Goal: Task Accomplishment & Management: Manage account settings

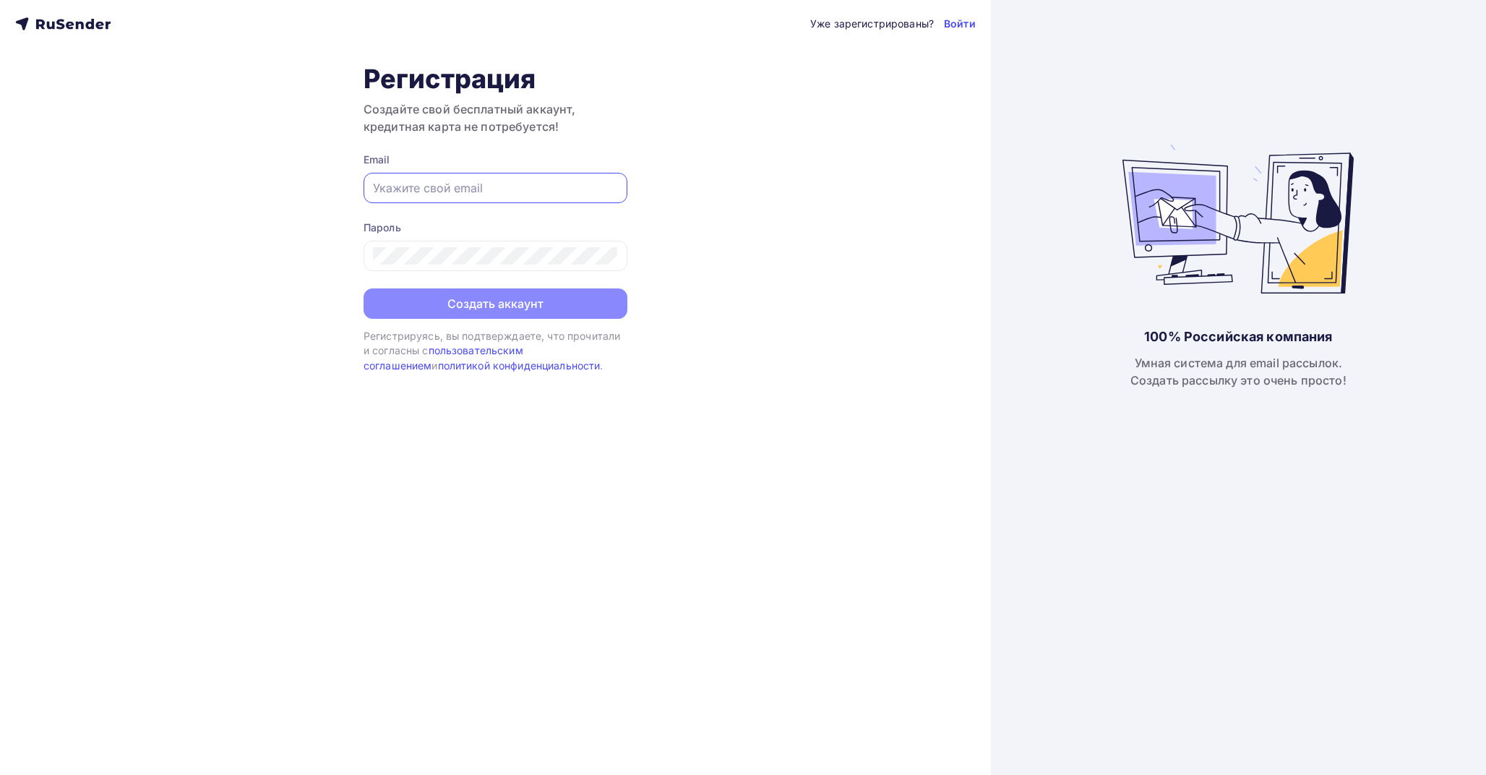
click at [493, 186] on input "text" at bounding box center [495, 187] width 245 height 17
paste input "[EMAIL_ADDRESS][DOMAIN_NAME]"
type input "[EMAIL_ADDRESS][DOMAIN_NAME]"
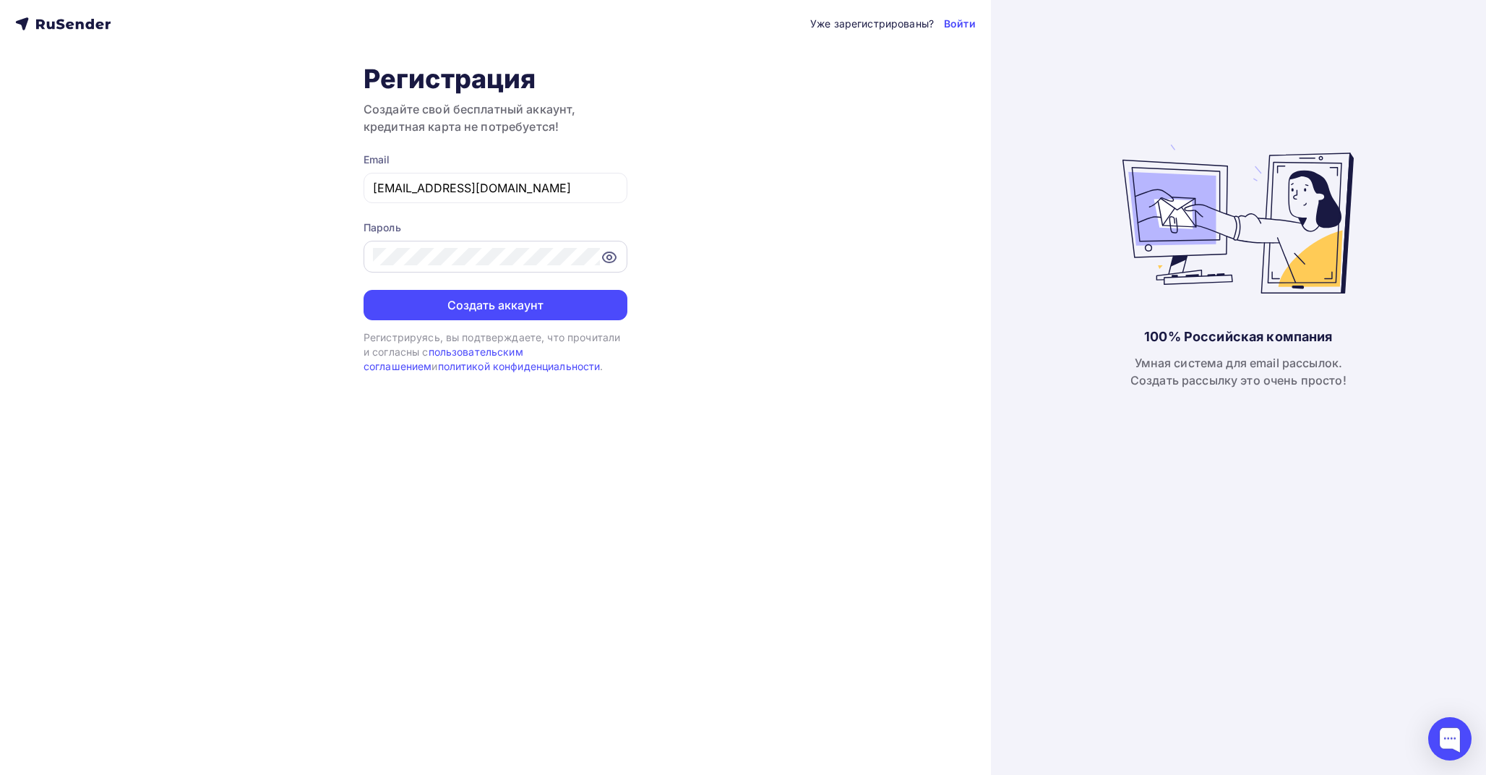
click at [608, 252] on icon at bounding box center [609, 257] width 13 height 10
click at [758, 241] on div "Уже зарегистрированы? Войти Регистрация Создайте свой бесплатный аккаунт, креди…" at bounding box center [495, 387] width 991 height 775
click at [552, 295] on button "Создать аккаунт" at bounding box center [496, 305] width 264 height 30
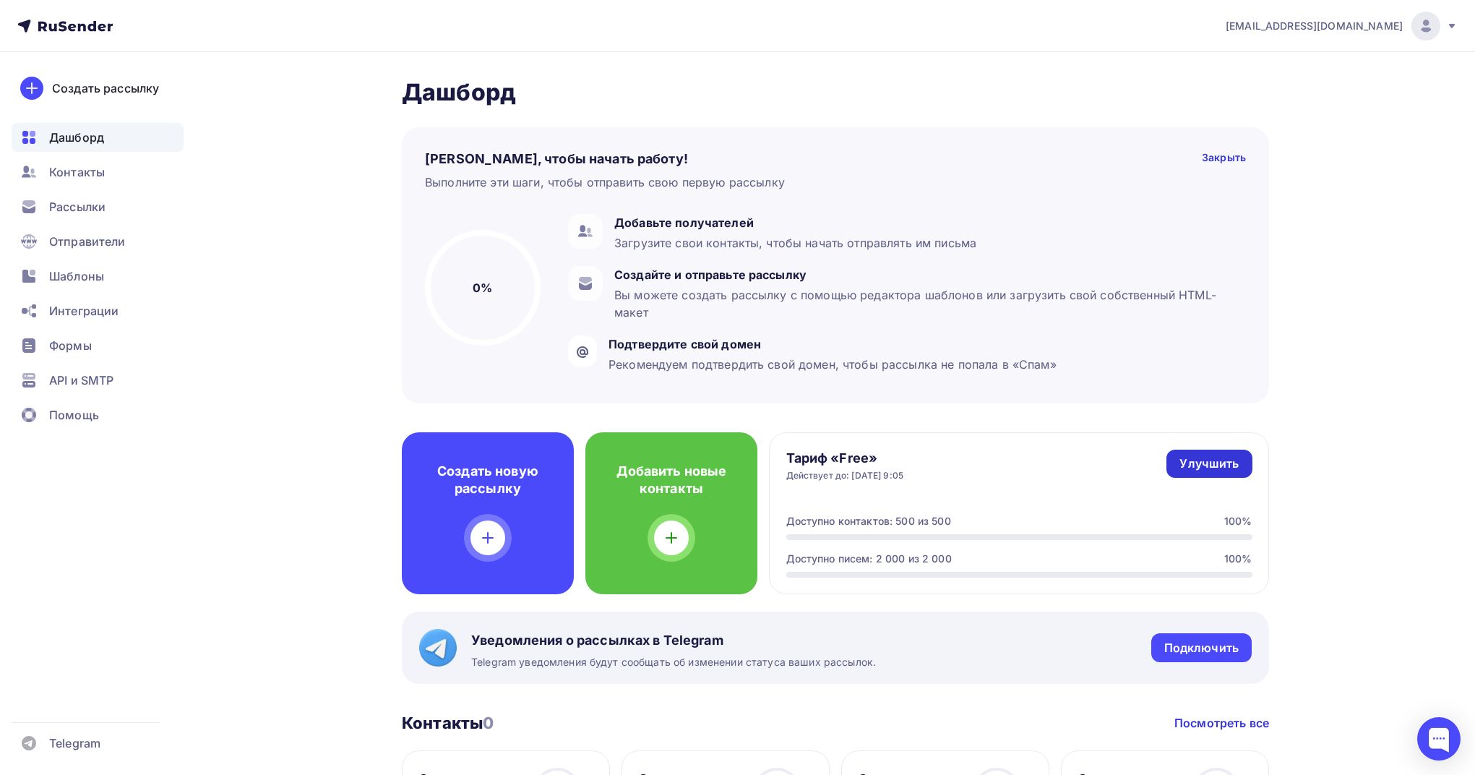
click at [1211, 470] on div "Улучшить" at bounding box center [1209, 463] width 59 height 17
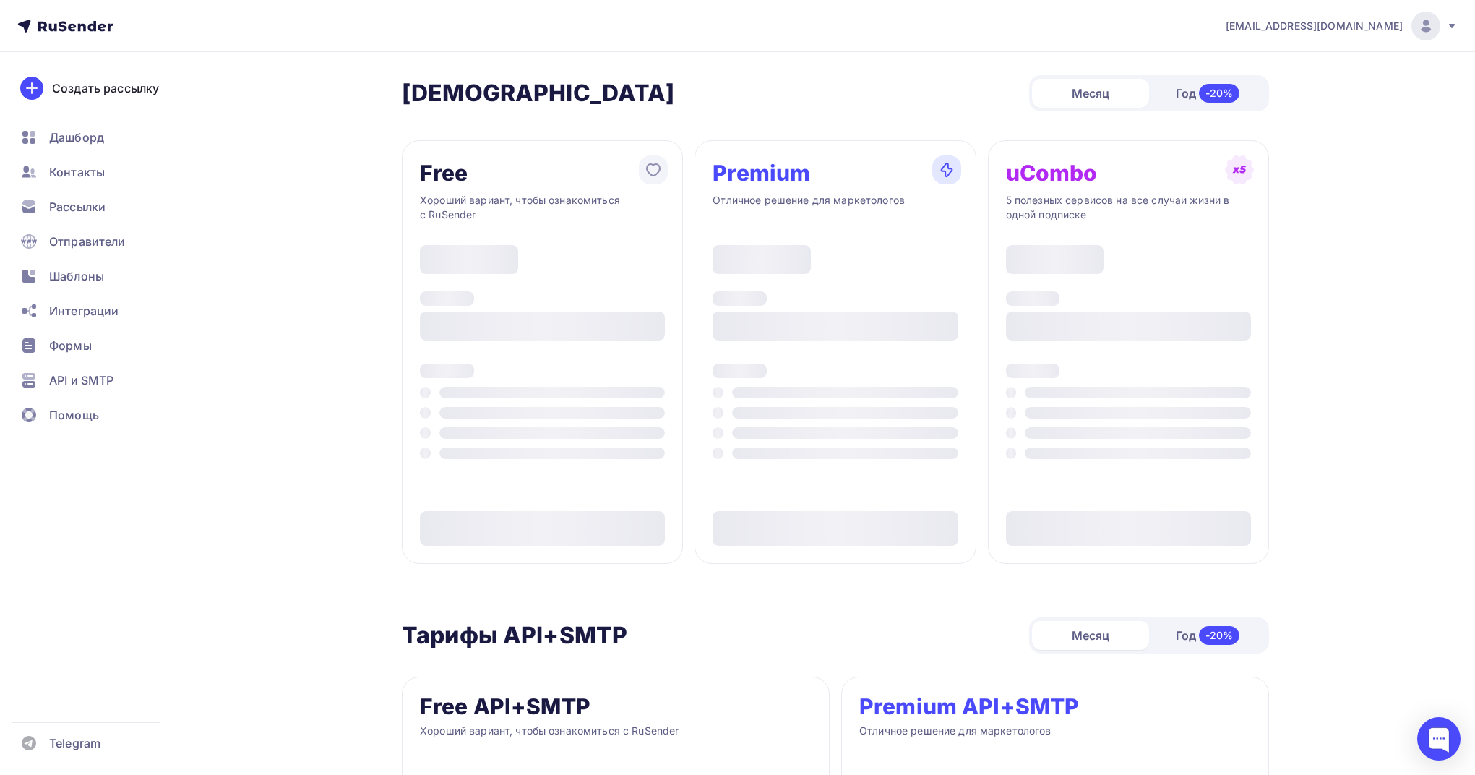
type input "500"
type input "100"
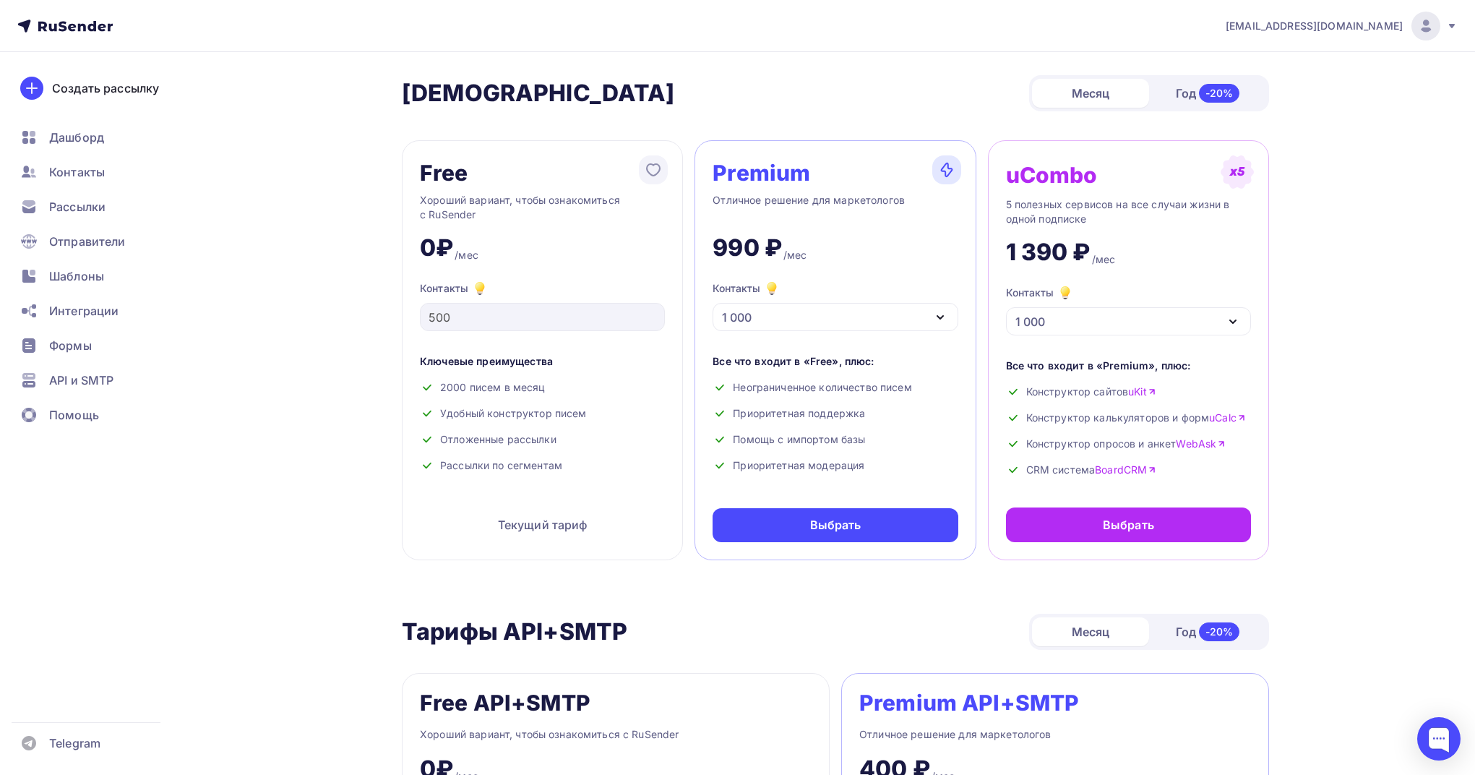
click at [906, 317] on div "1 000" at bounding box center [835, 317] width 245 height 28
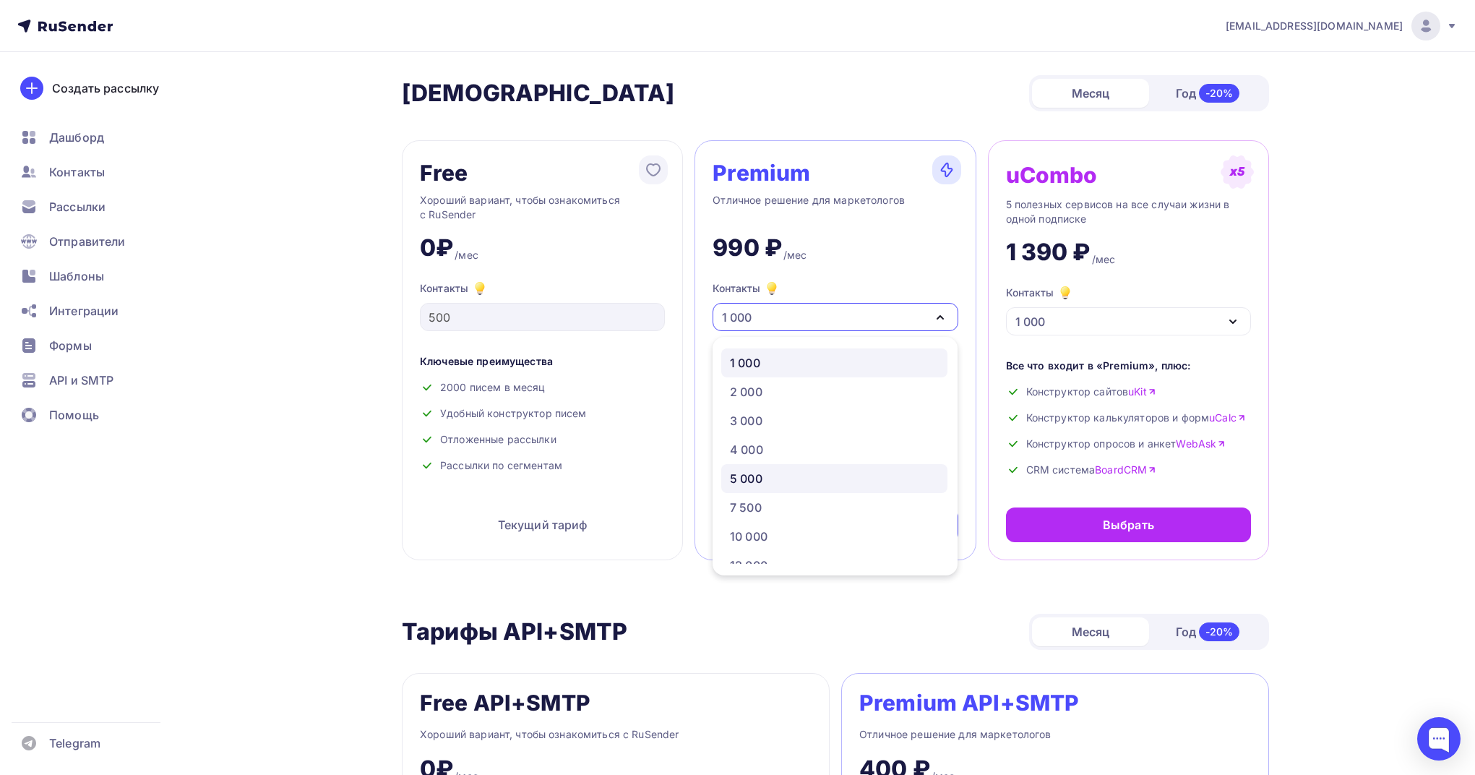
click at [849, 476] on div "5 000" at bounding box center [834, 478] width 209 height 17
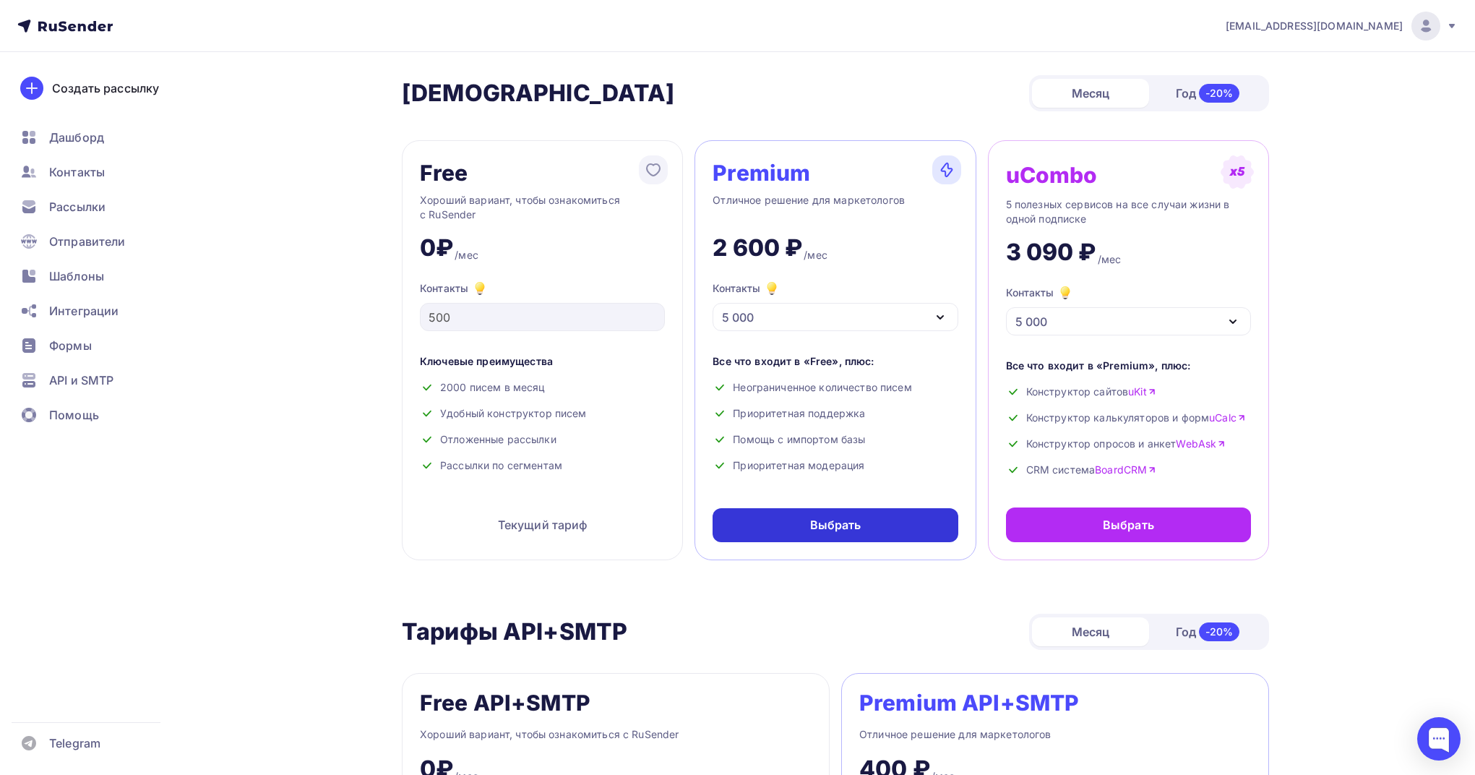
click at [860, 528] on div "Выбрать" at bounding box center [835, 525] width 51 height 17
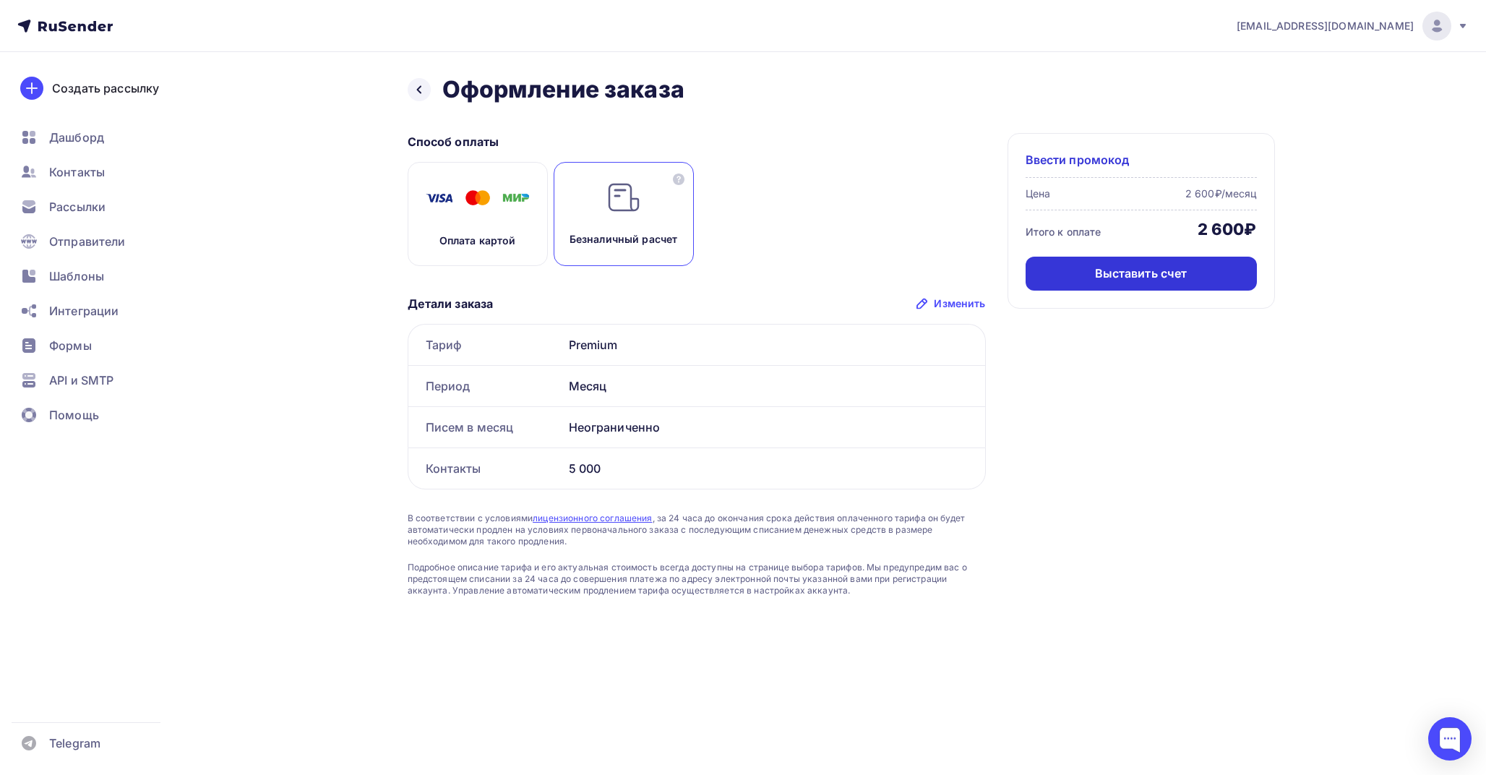
click at [1133, 278] on div "Выставить счет" at bounding box center [1141, 273] width 93 height 17
drag, startPoint x: 847, startPoint y: 330, endPoint x: 855, endPoint y: 326, distance: 9.7
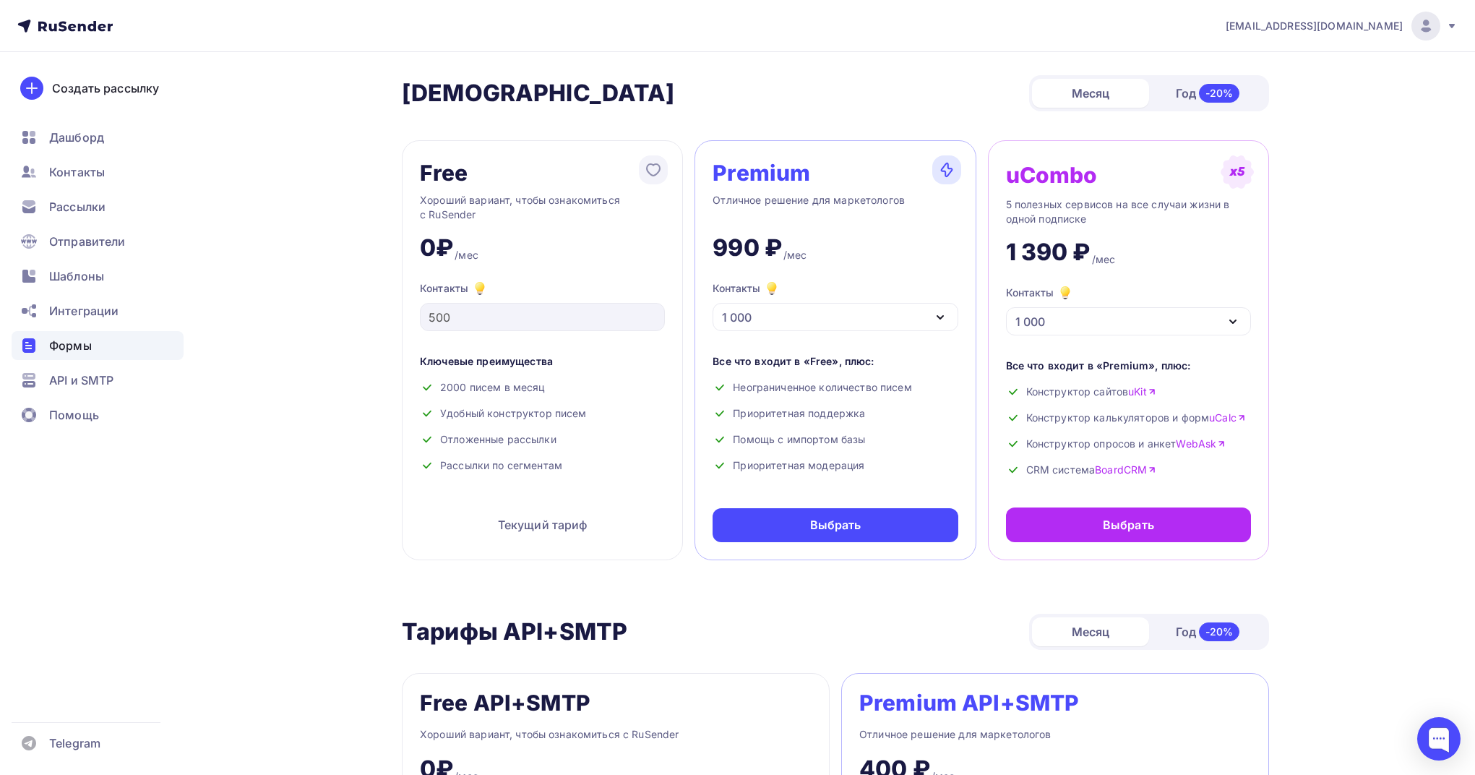
click at [98, 341] on div "Формы" at bounding box center [98, 345] width 172 height 29
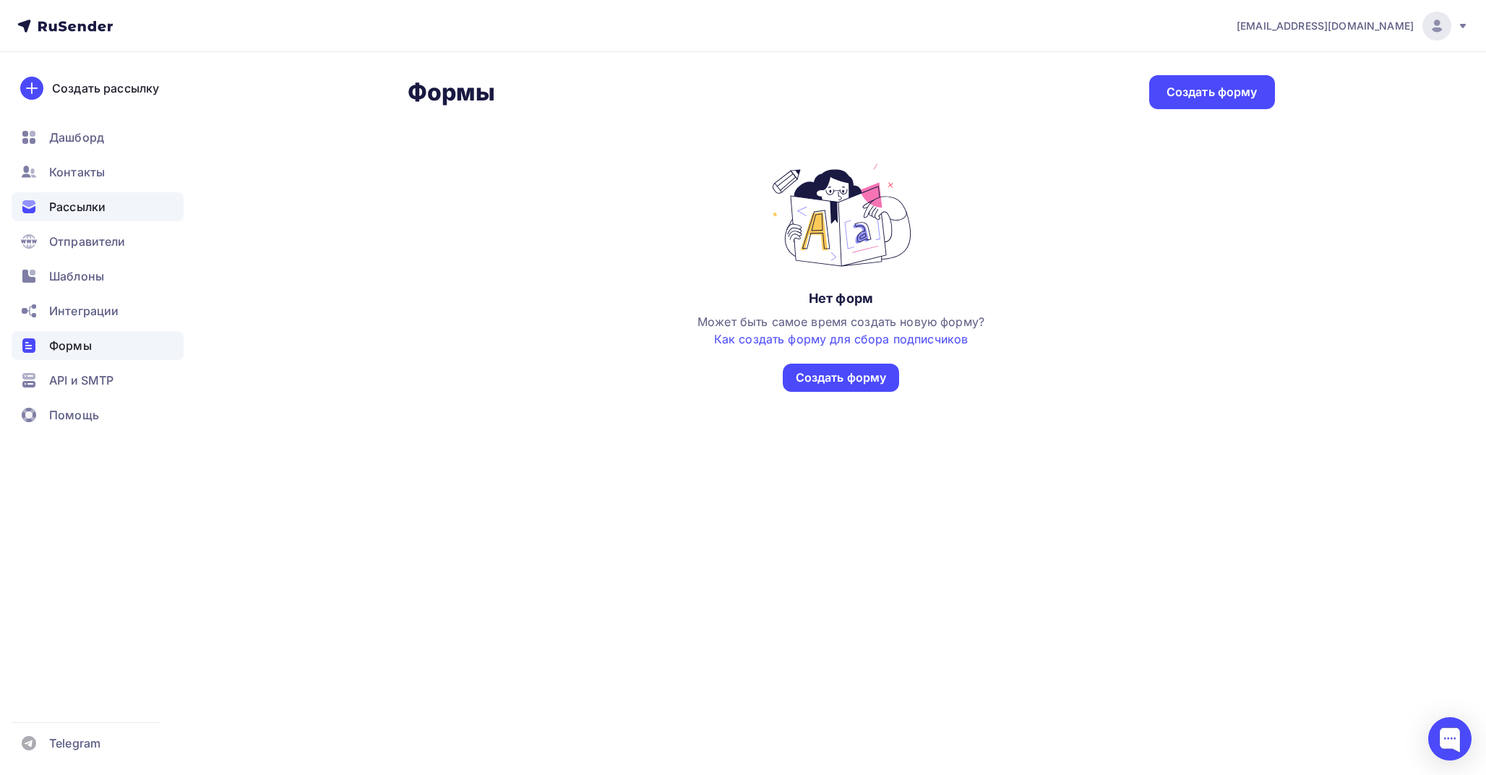
click at [101, 212] on span "Рассылки" at bounding box center [77, 206] width 56 height 17
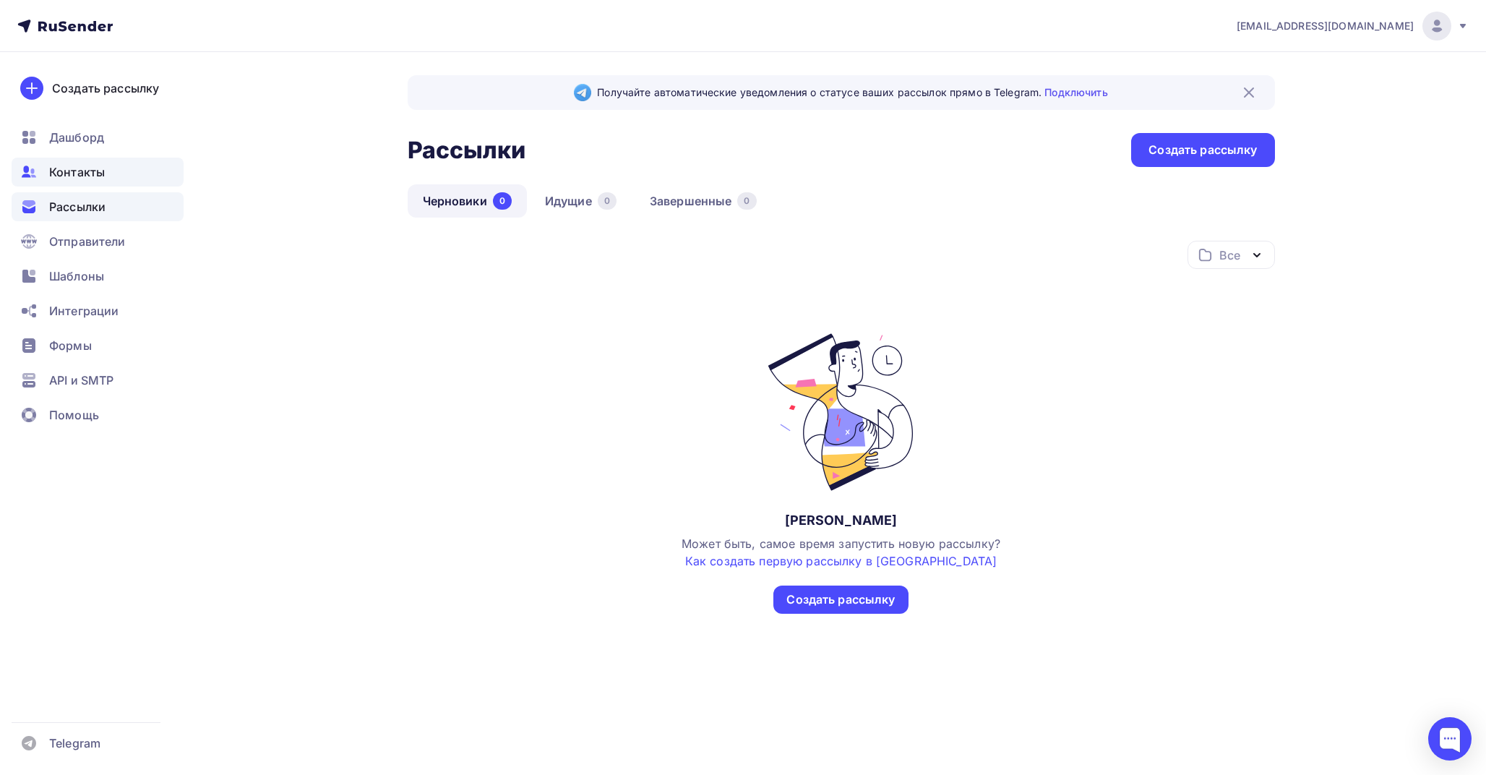
click at [111, 177] on div "Контакты" at bounding box center [98, 172] width 172 height 29
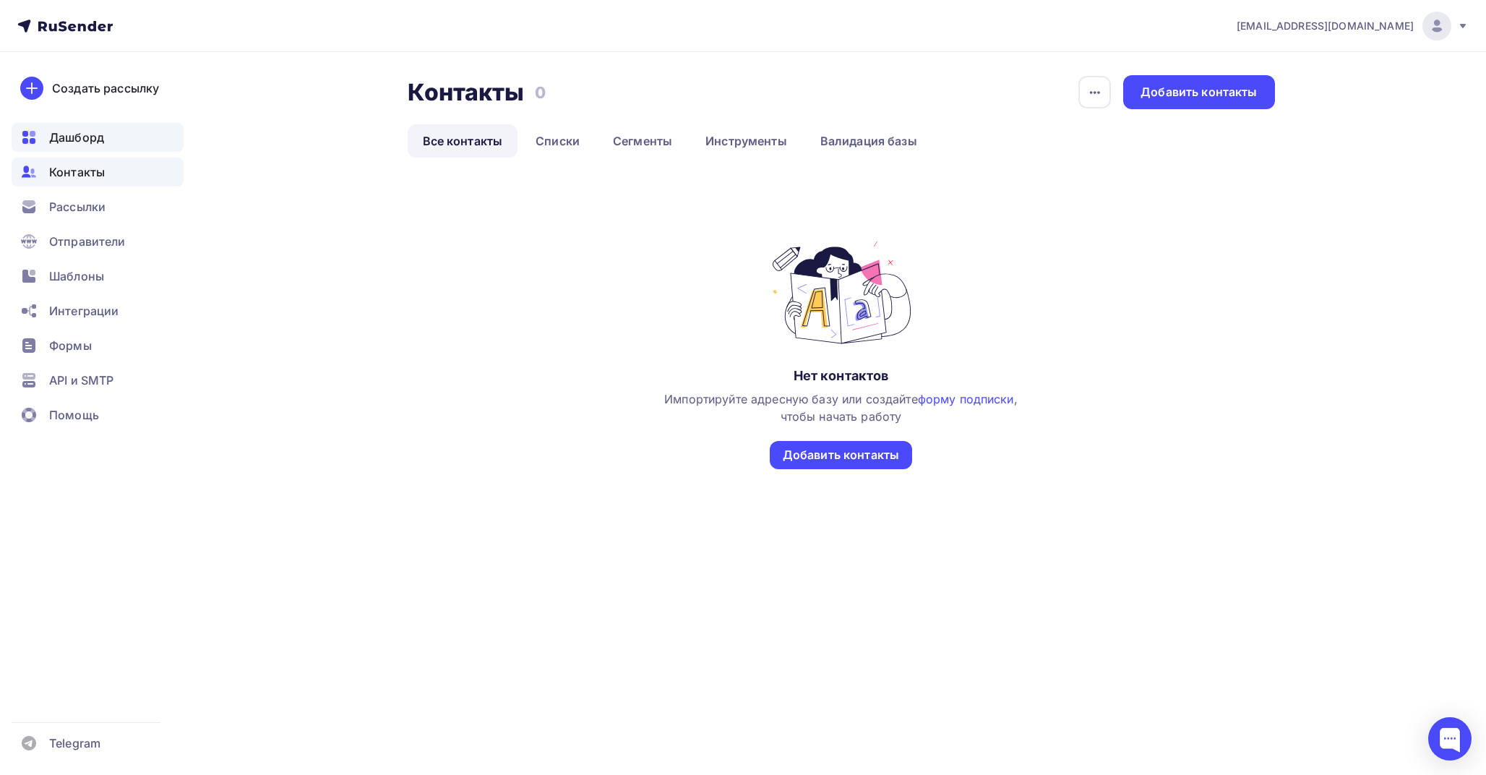
click at [101, 147] on div "Дашборд" at bounding box center [98, 137] width 172 height 29
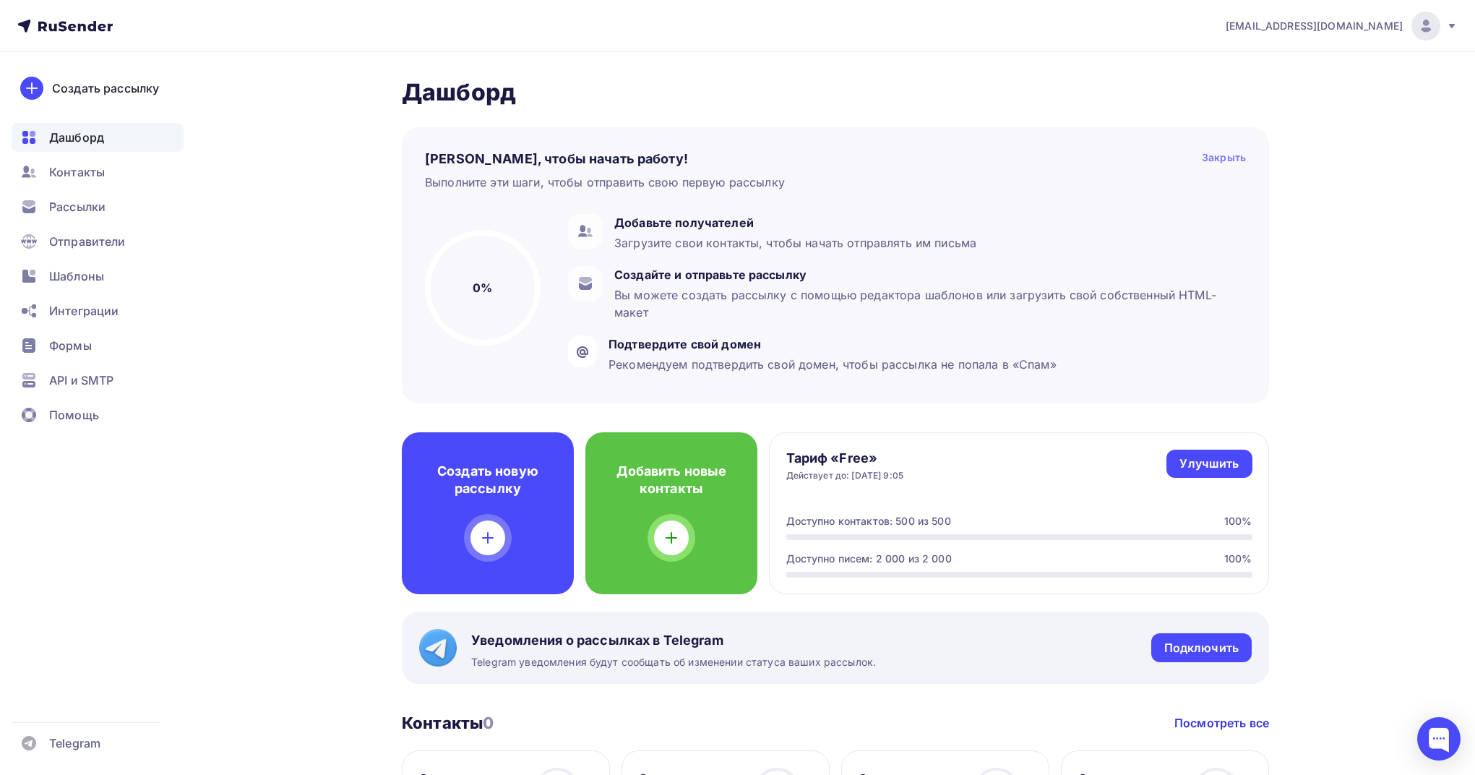
click at [1228, 159] on div "Закрыть" at bounding box center [1224, 158] width 44 height 17
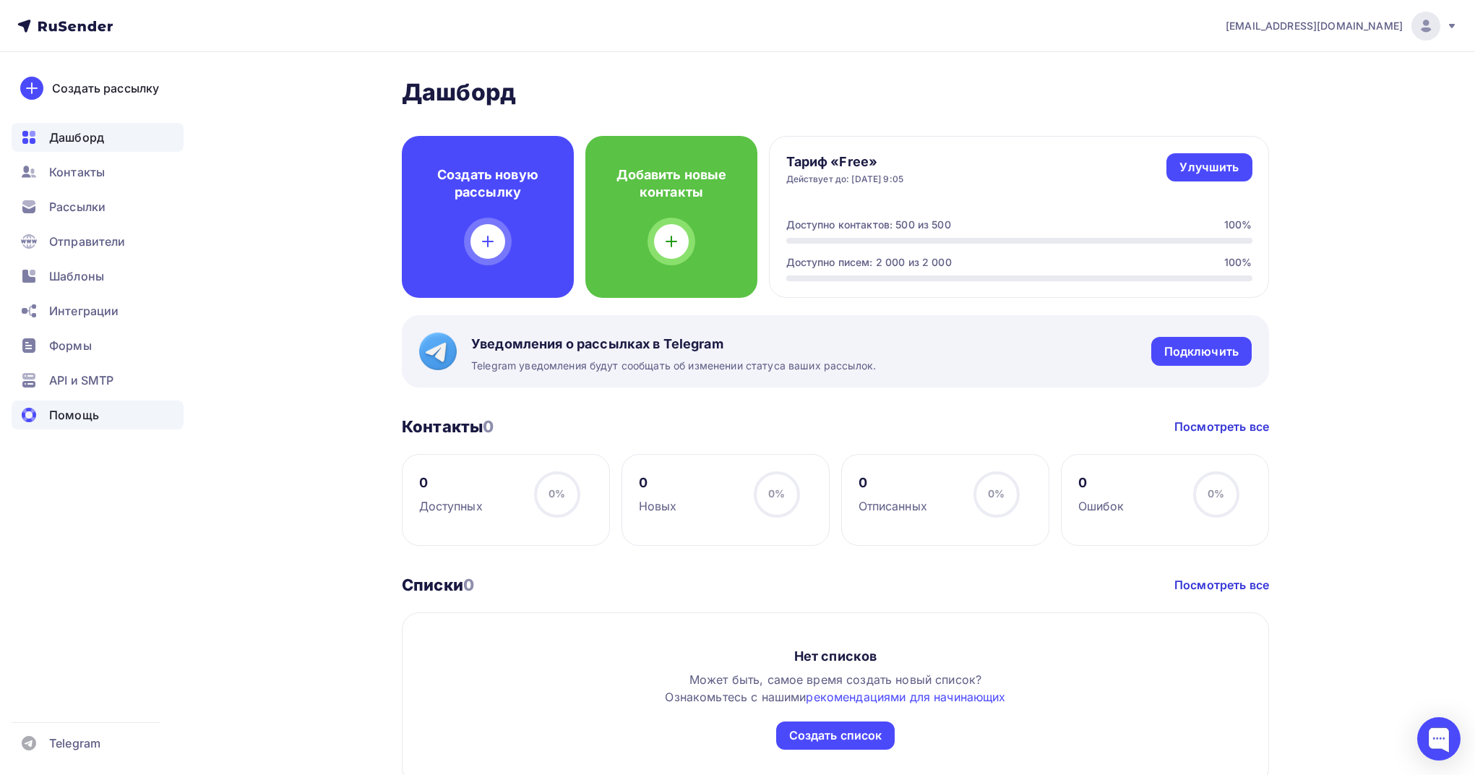
click at [105, 418] on div "Помощь" at bounding box center [98, 414] width 172 height 29
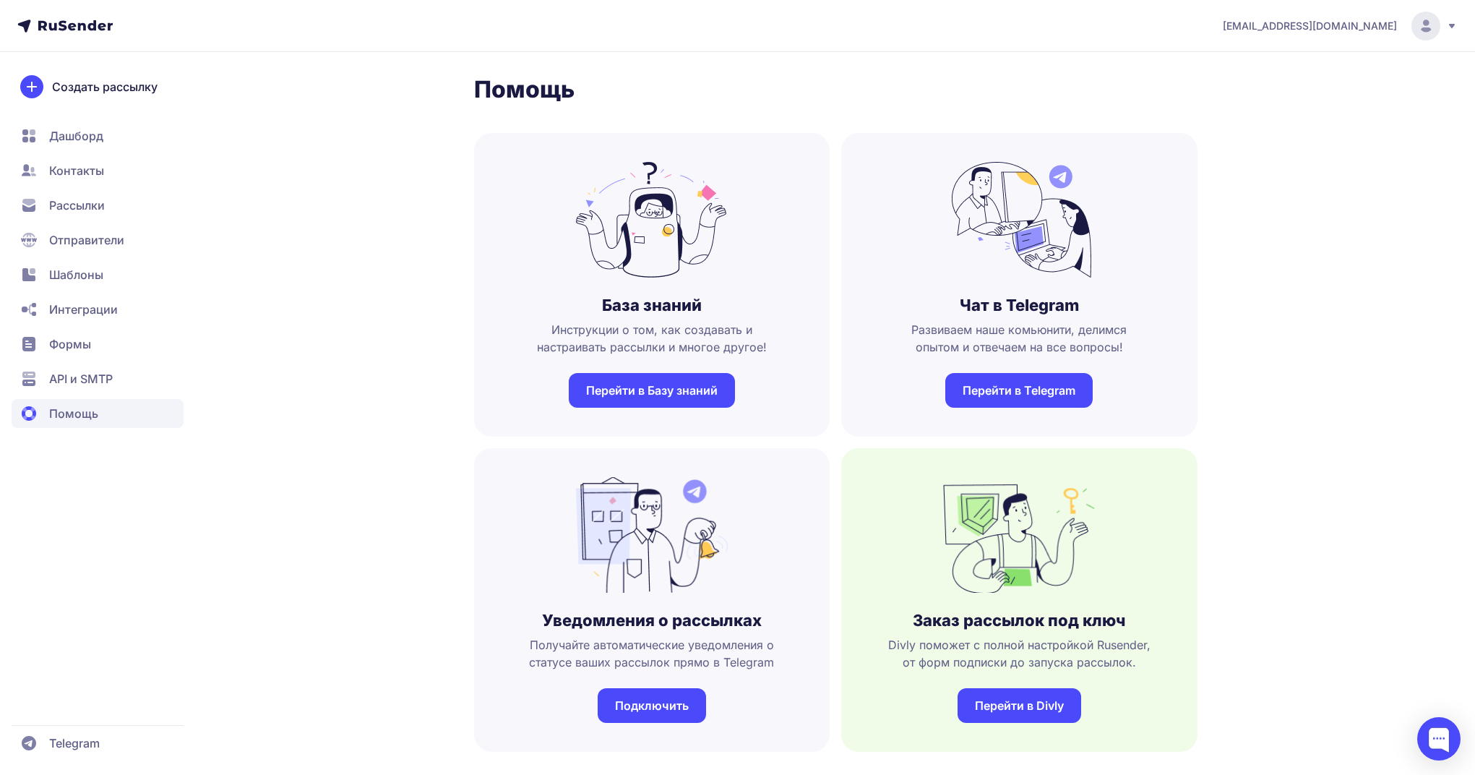
click at [123, 386] on span "API и SMTP" at bounding box center [98, 378] width 172 height 29
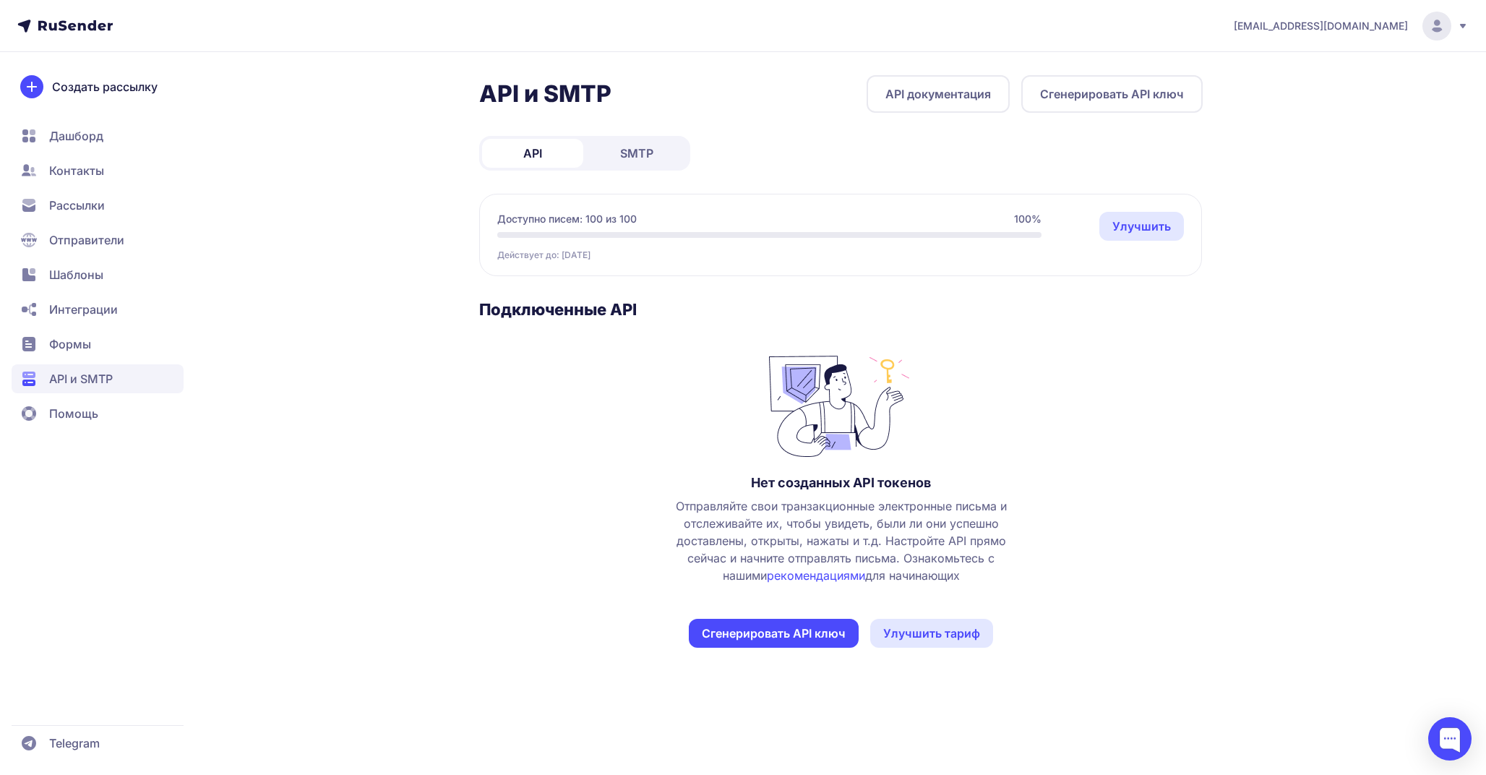
click at [632, 148] on span "SMTP" at bounding box center [636, 153] width 33 height 17
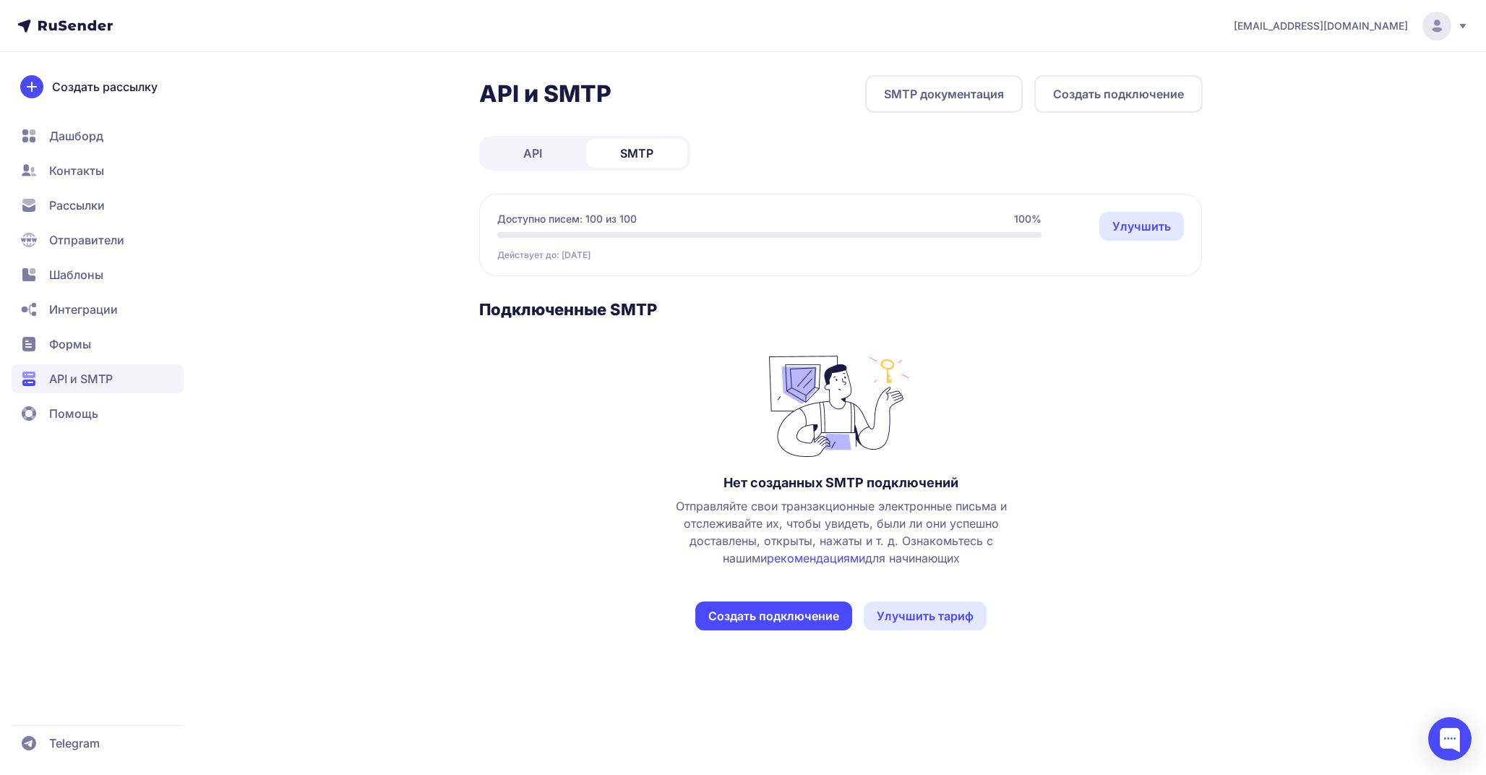
click at [560, 147] on link "API" at bounding box center [532, 153] width 101 height 29
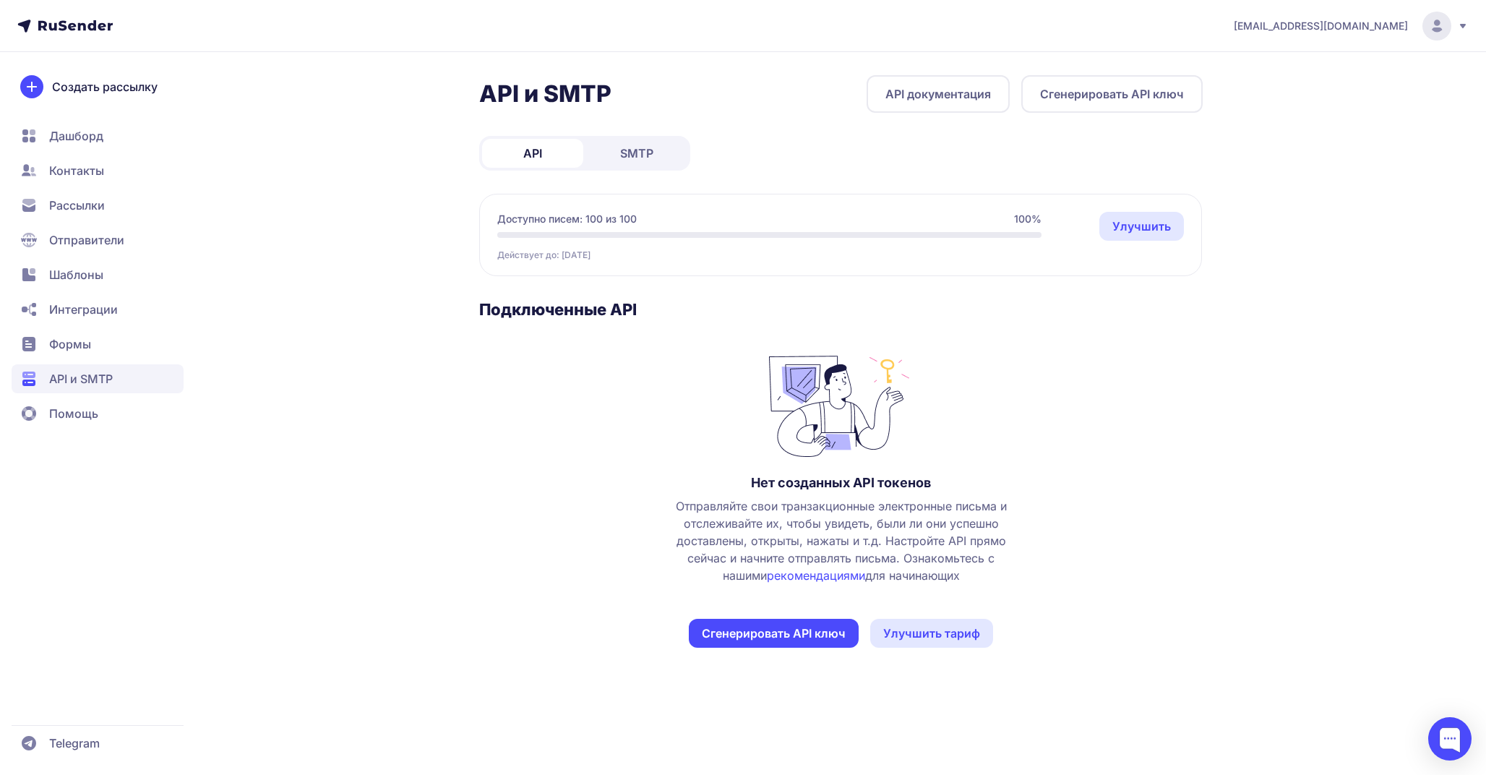
click at [783, 640] on button "Сгенерировать API ключ" at bounding box center [774, 633] width 170 height 29
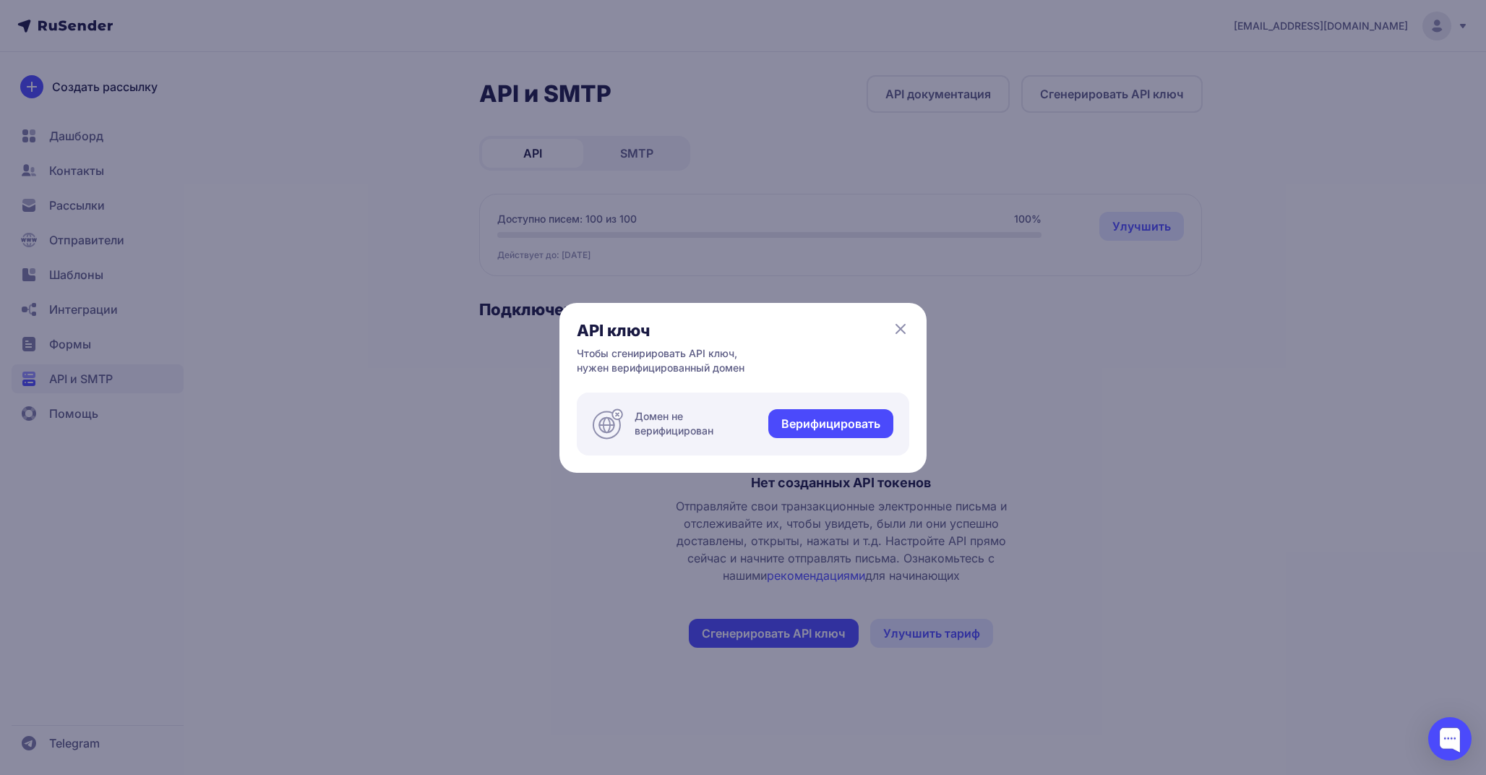
click at [855, 427] on link "Верифицировать" at bounding box center [830, 423] width 125 height 29
